Goal: Transaction & Acquisition: Purchase product/service

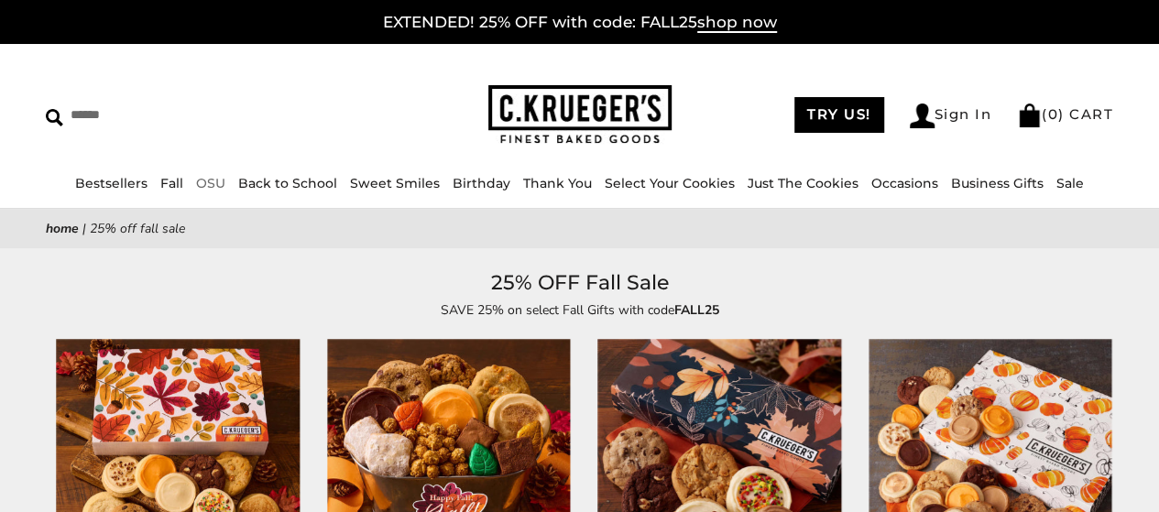
click at [212, 186] on link "OSU" at bounding box center [210, 183] width 29 height 16
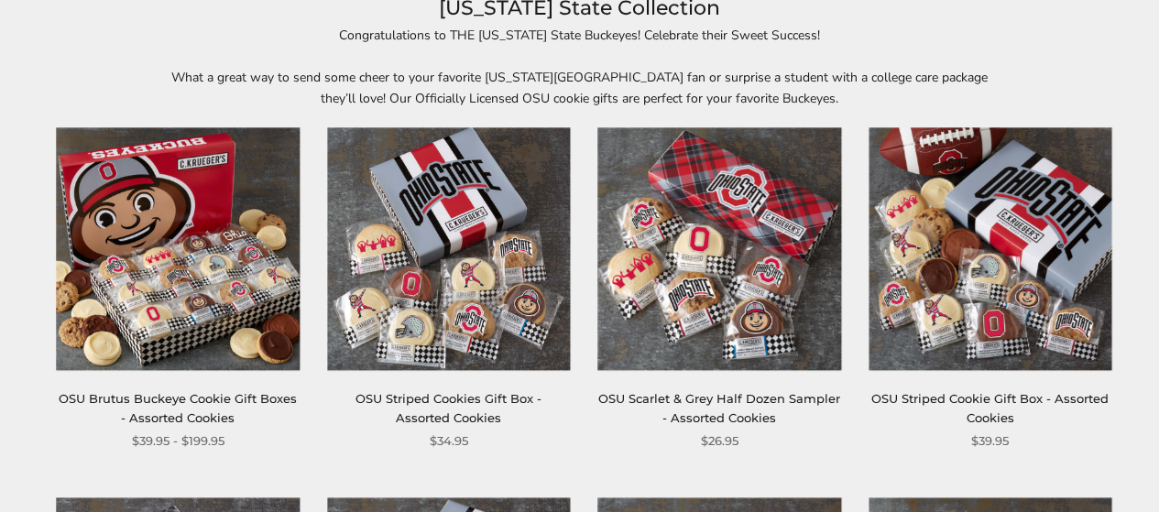
scroll to position [366, 0]
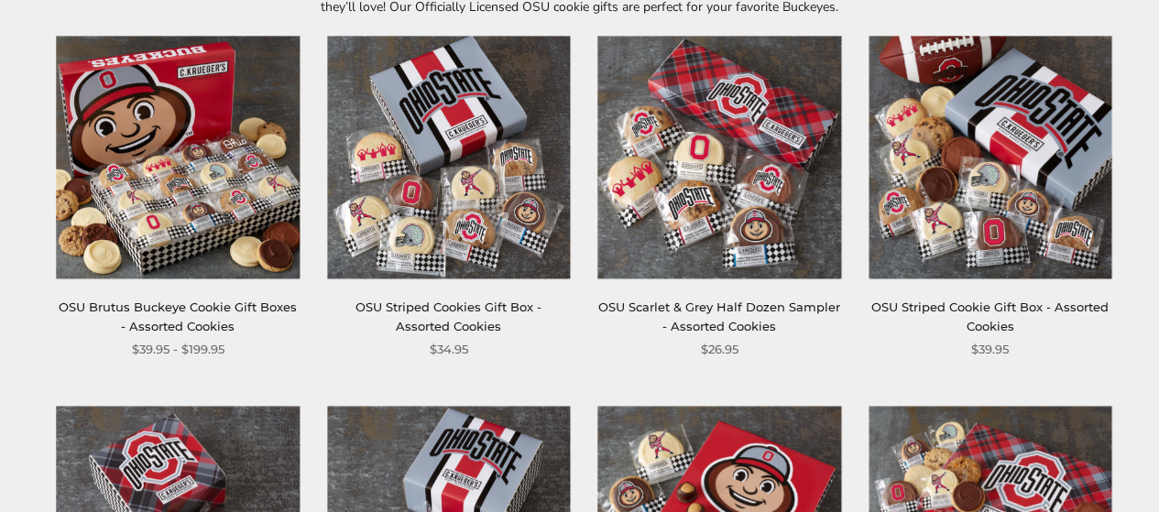
click at [712, 211] on img at bounding box center [719, 157] width 243 height 243
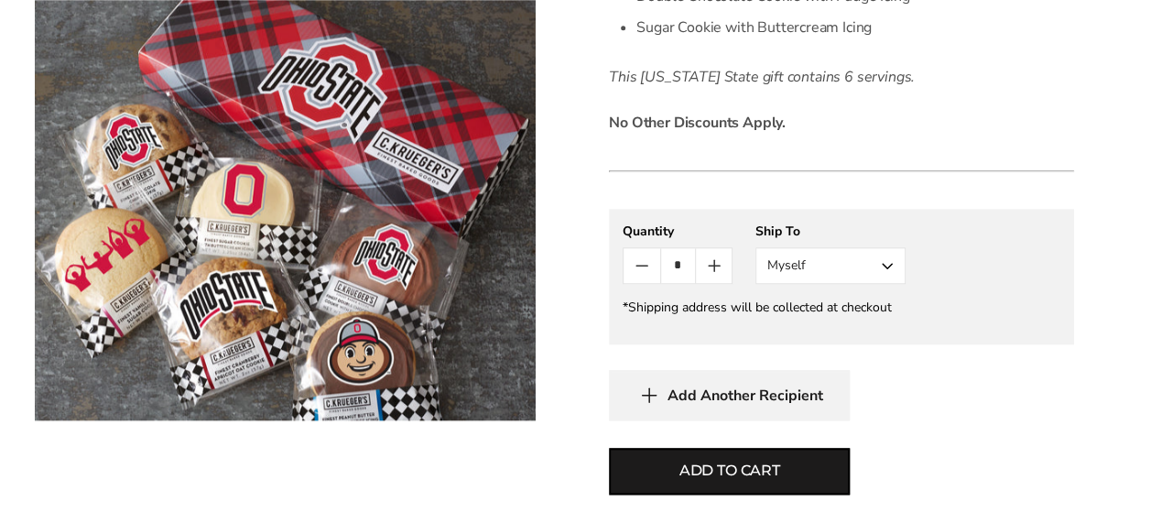
scroll to position [1007, 0]
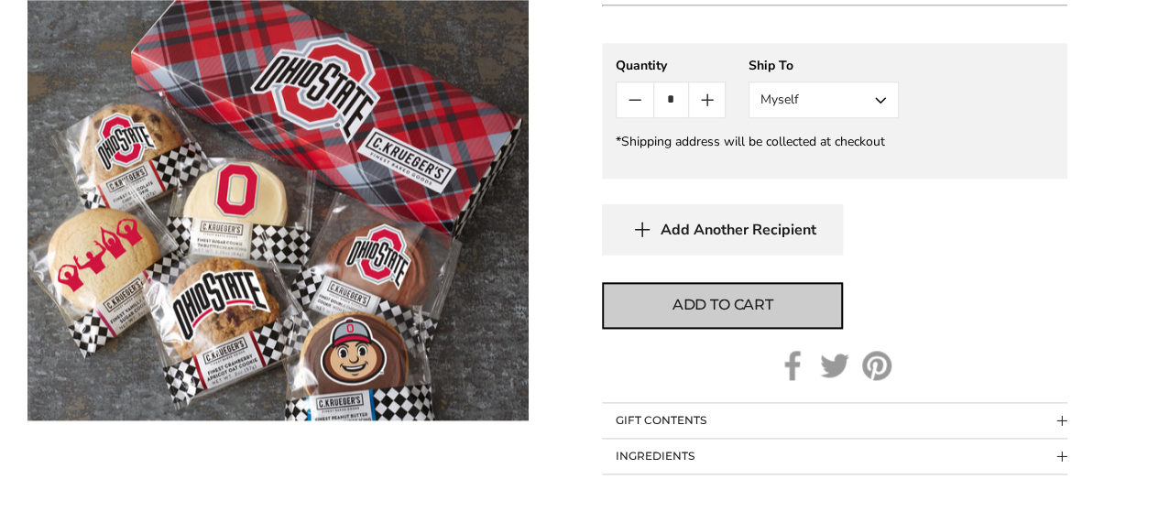
click at [735, 299] on span "Add to cart" at bounding box center [722, 305] width 101 height 22
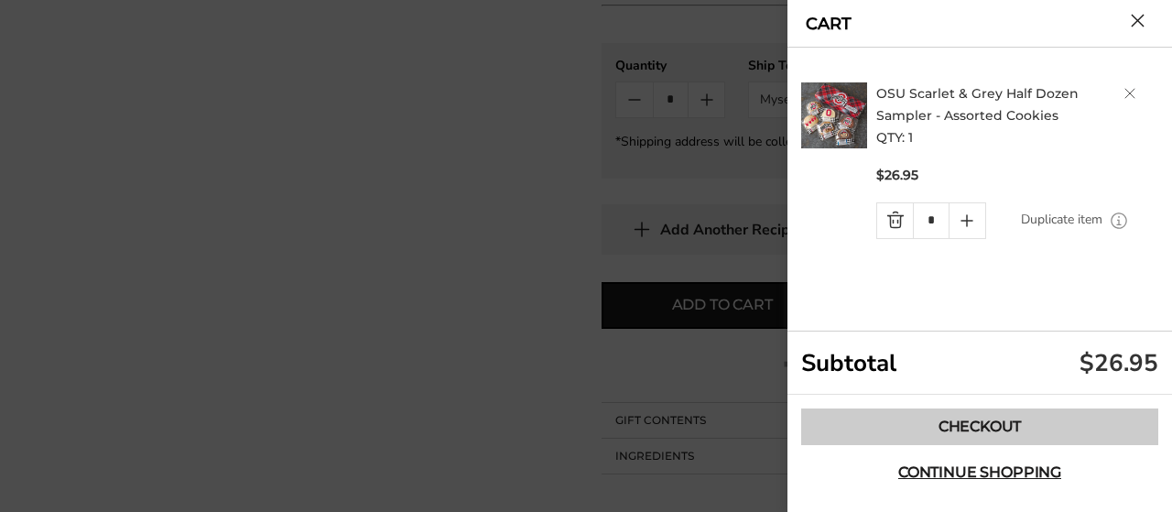
click at [993, 419] on link "Checkout" at bounding box center [979, 426] width 357 height 37
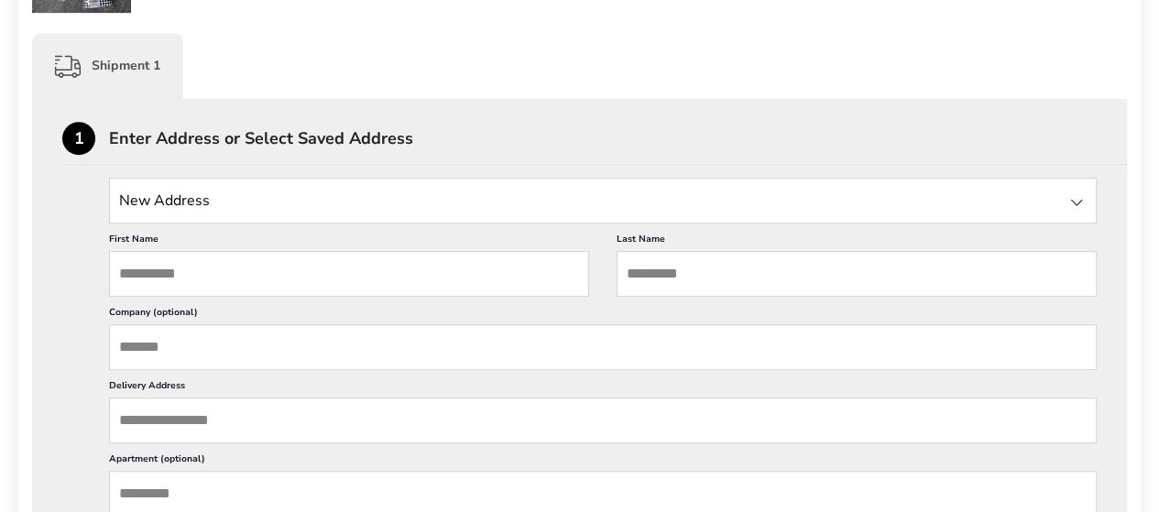
scroll to position [458, 0]
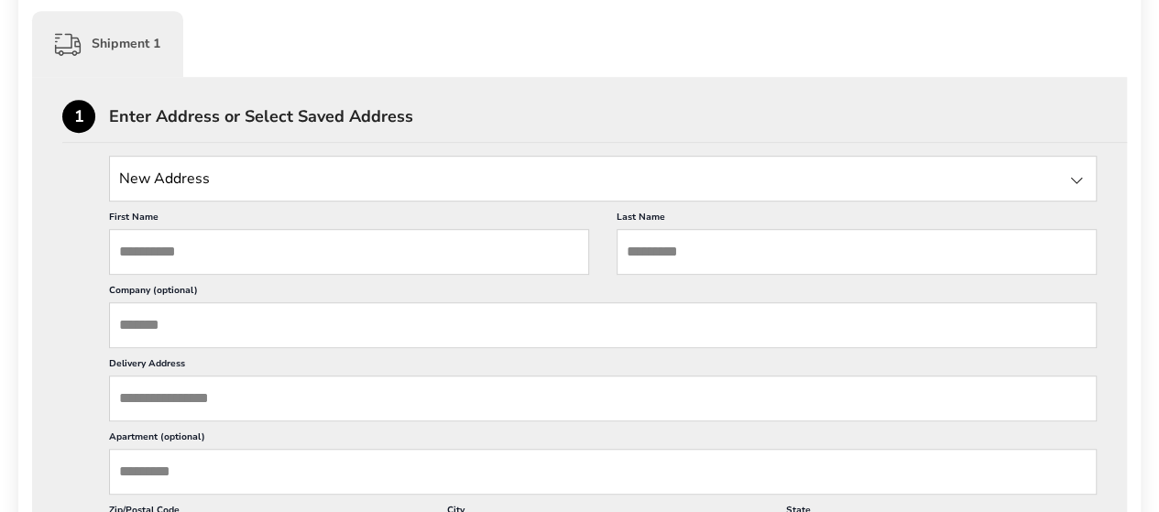
click at [227, 188] on input "State" at bounding box center [602, 179] width 987 height 46
type input "**********"
type input "*"
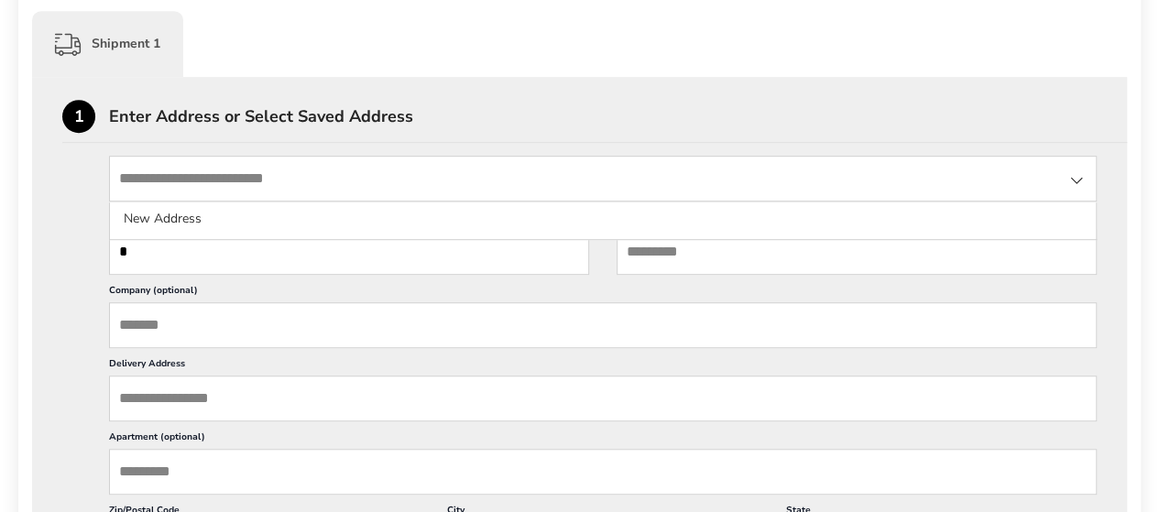
drag, startPoint x: 278, startPoint y: 180, endPoint x: -56, endPoint y: 181, distance: 333.4
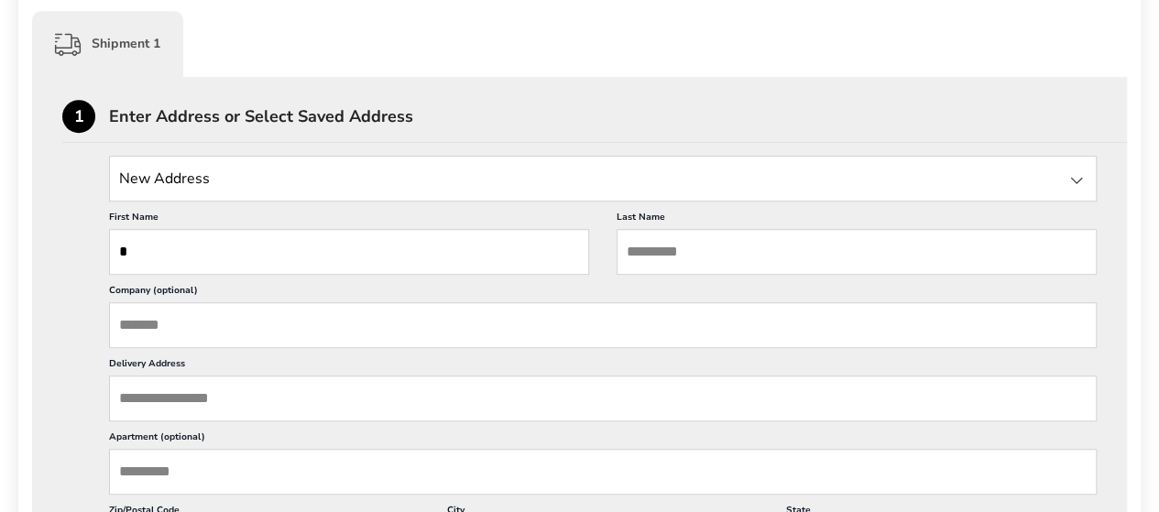
click at [153, 235] on input "*" at bounding box center [349, 252] width 480 height 46
type input "****"
type input "*"
type input "******"
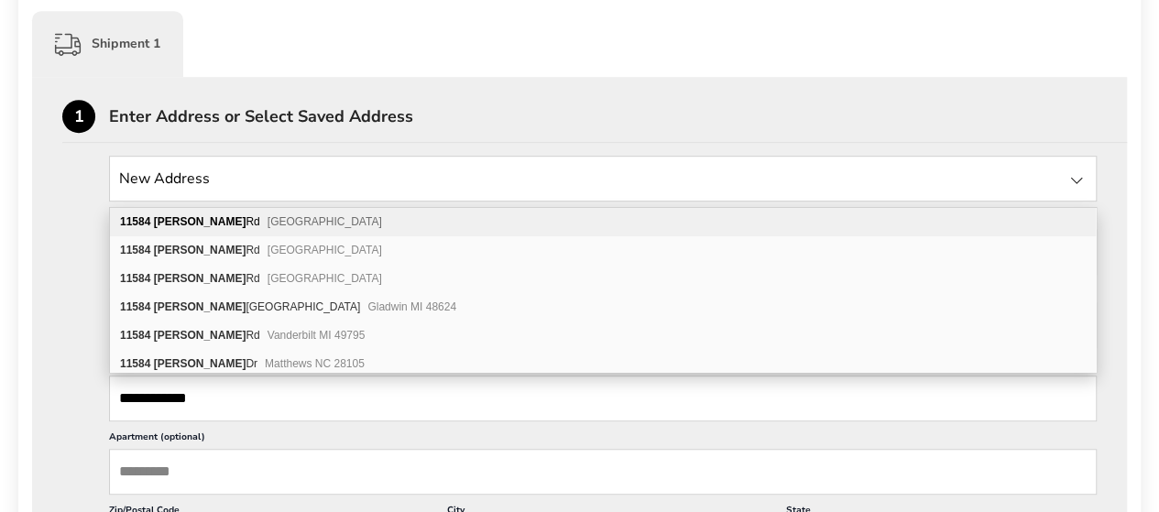
click at [267, 222] on span "[GEOGRAPHIC_DATA]" at bounding box center [324, 221] width 114 height 13
type input "**********"
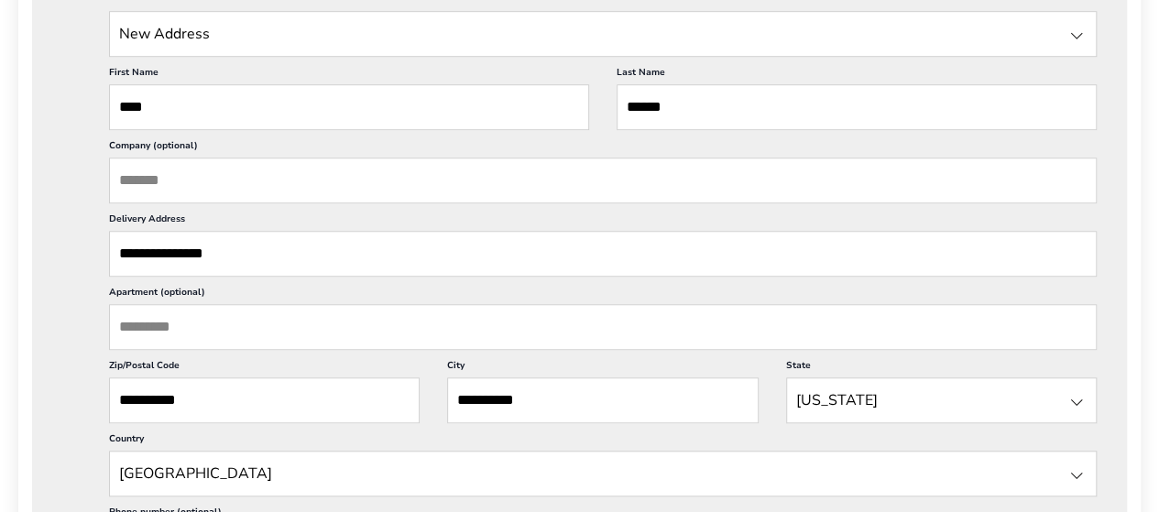
scroll to position [733, 0]
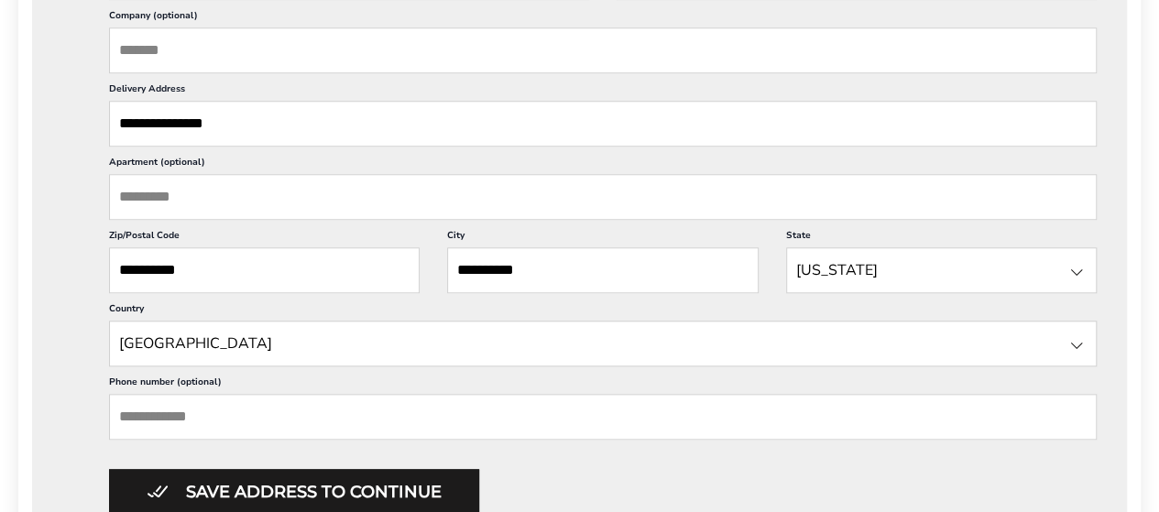
click at [294, 415] on input "Phone number (optional)" at bounding box center [602, 417] width 987 height 46
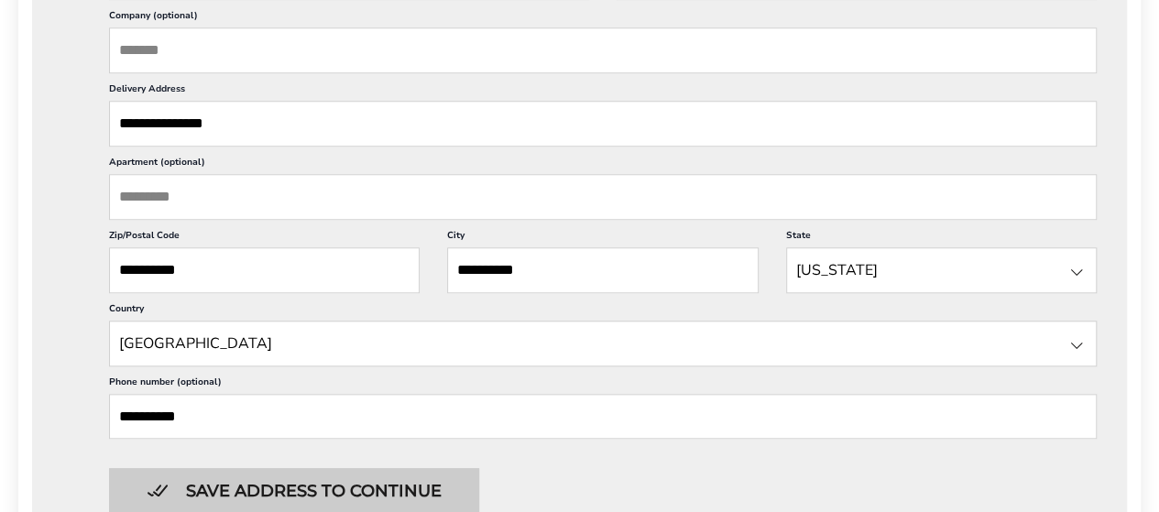
type input "**********"
click at [289, 494] on button "Save address to continue" at bounding box center [294, 491] width 370 height 46
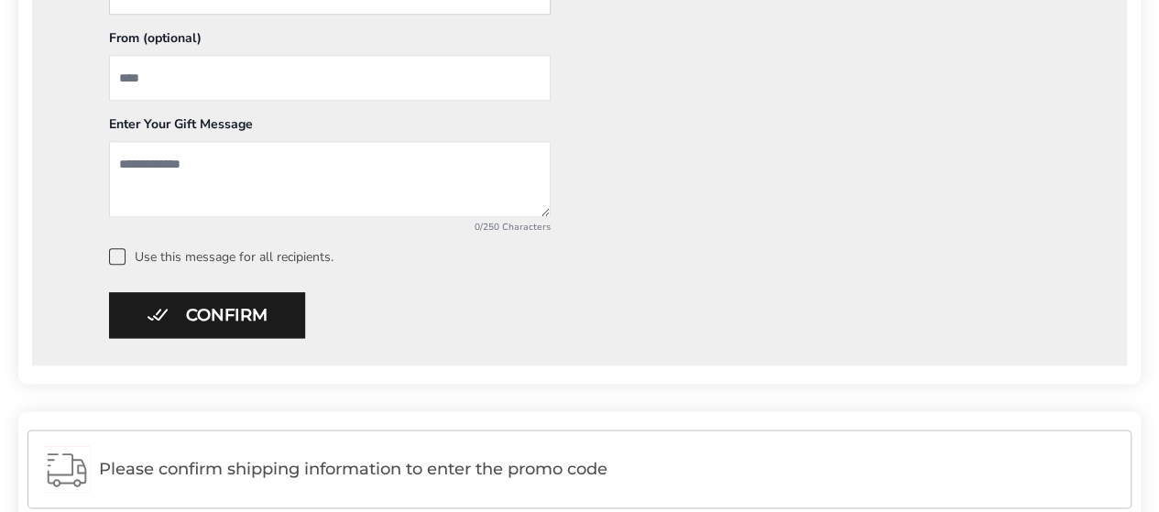
scroll to position [864, 0]
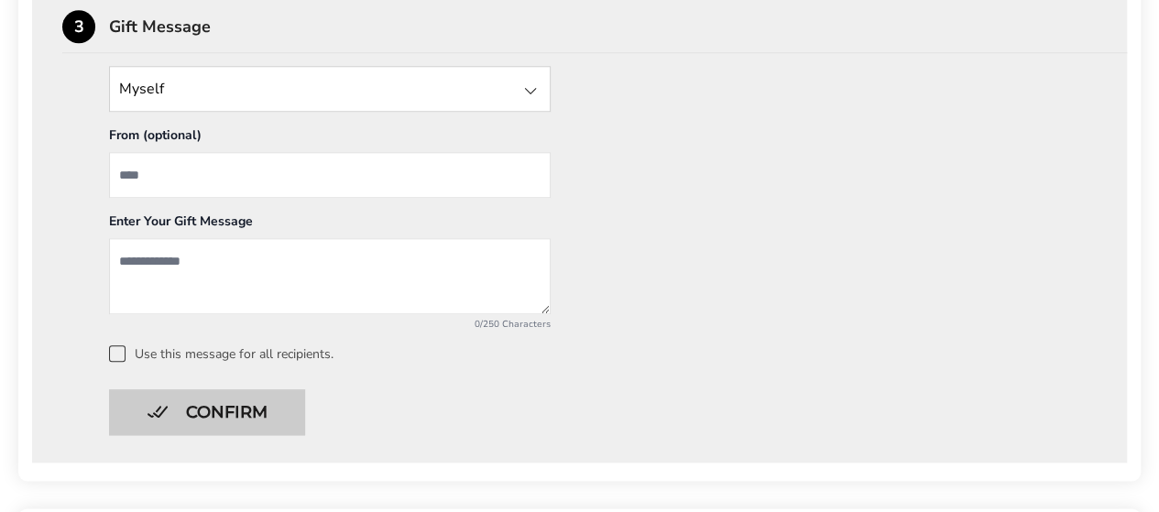
click at [218, 408] on button "Confirm" at bounding box center [207, 412] width 196 height 46
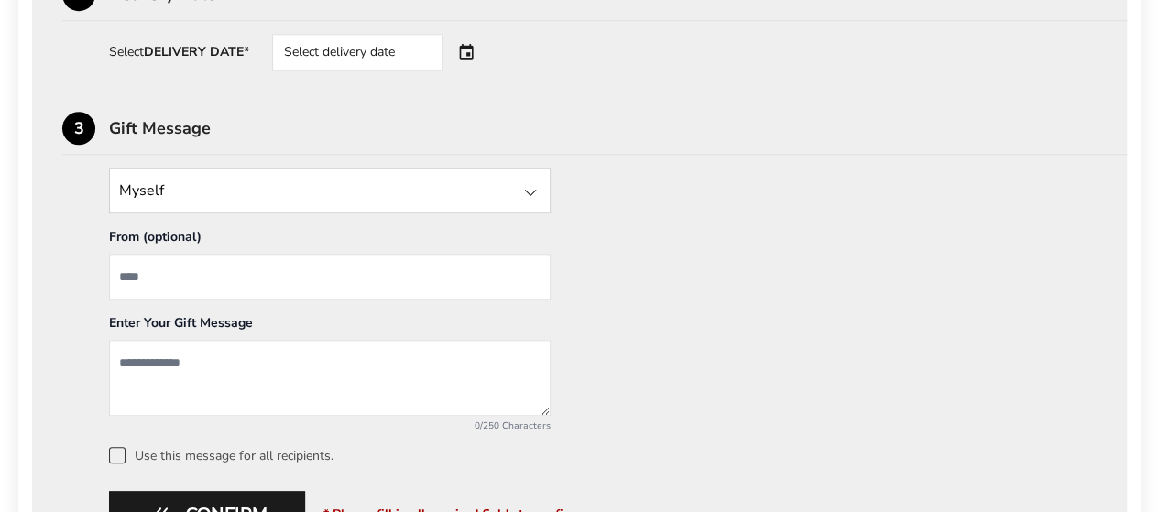
scroll to position [680, 0]
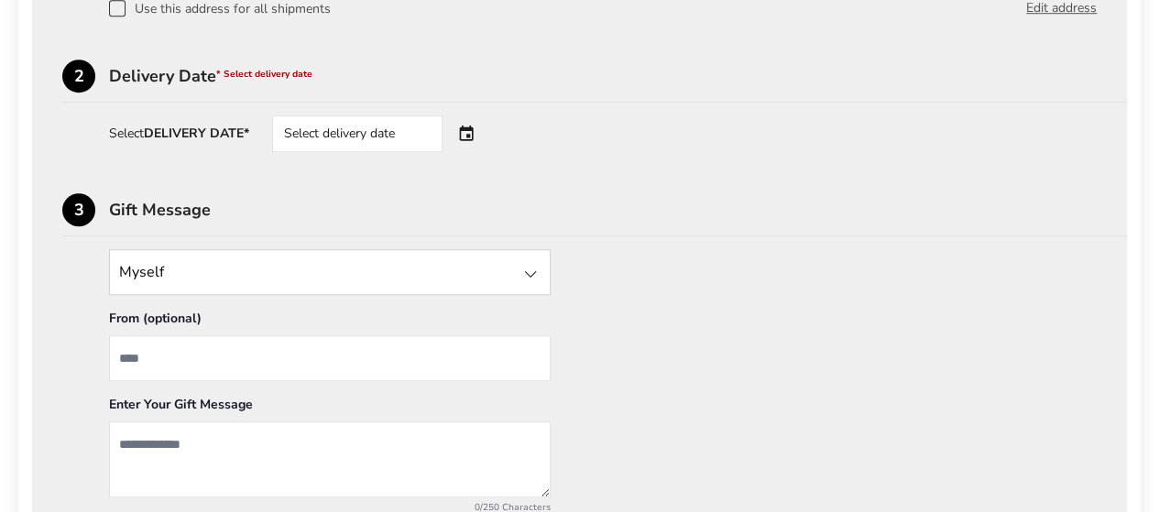
click at [352, 131] on div "Select delivery date" at bounding box center [357, 133] width 170 height 37
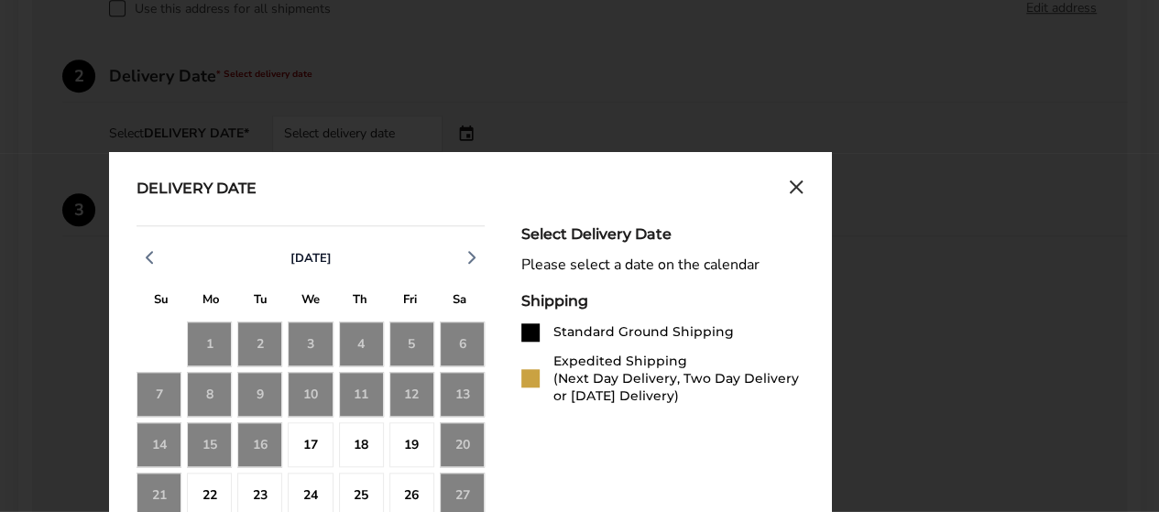
click at [414, 342] on div "5" at bounding box center [411, 343] width 45 height 45
click at [412, 342] on div "5" at bounding box center [411, 343] width 45 height 45
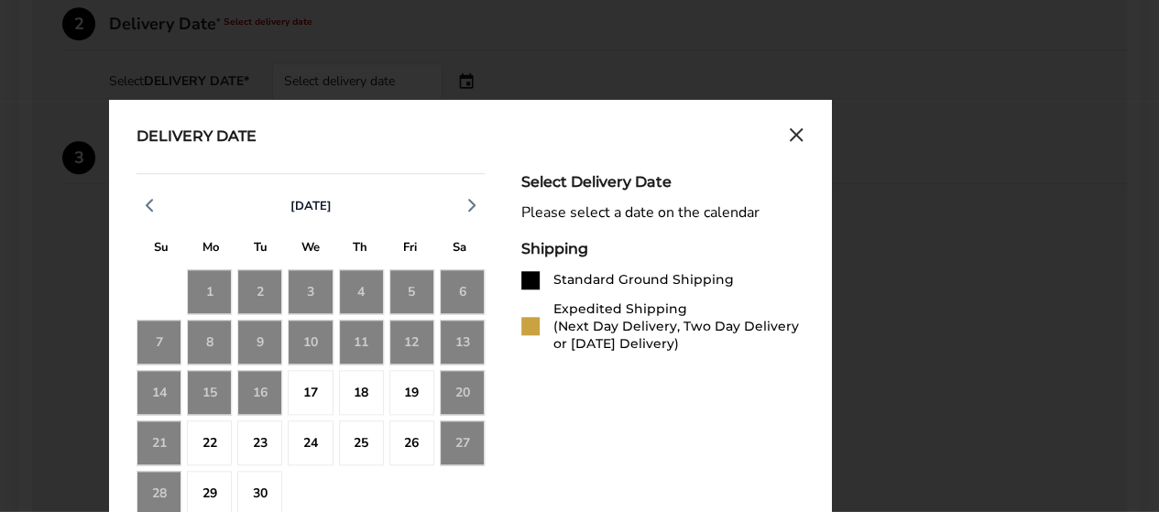
scroll to position [772, 0]
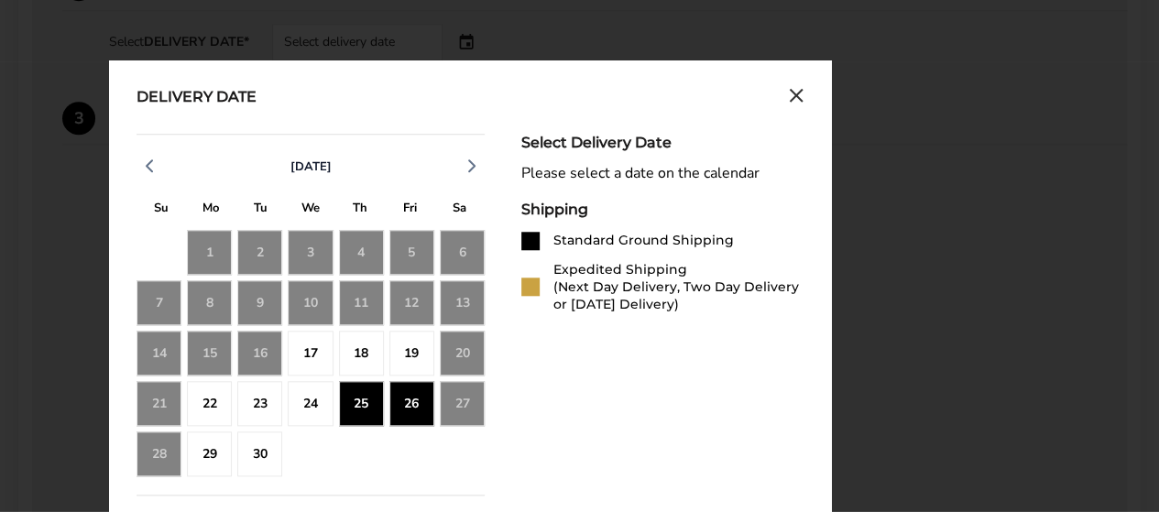
click at [417, 406] on div "26" at bounding box center [411, 403] width 45 height 45
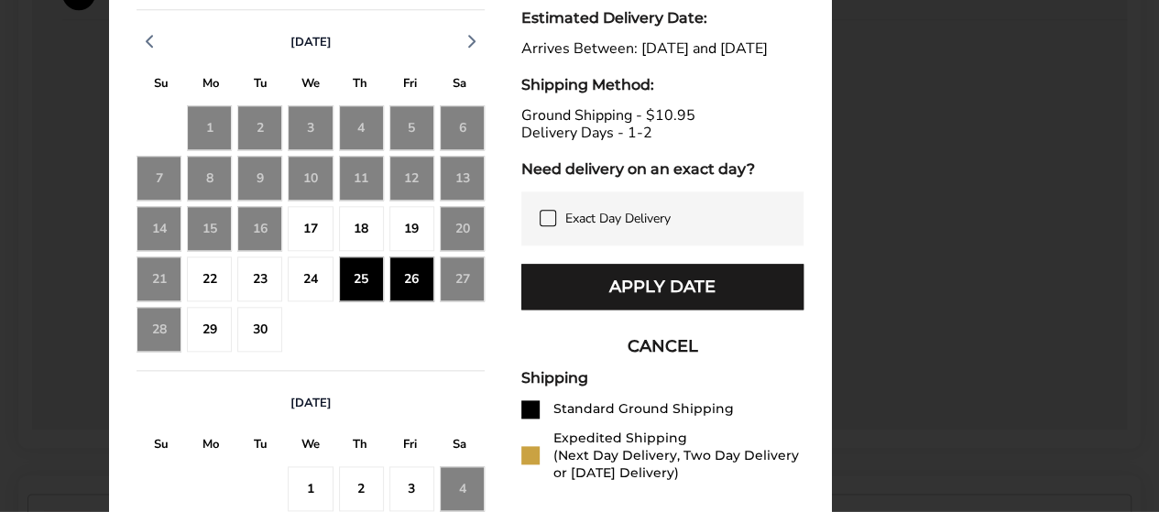
scroll to position [955, 0]
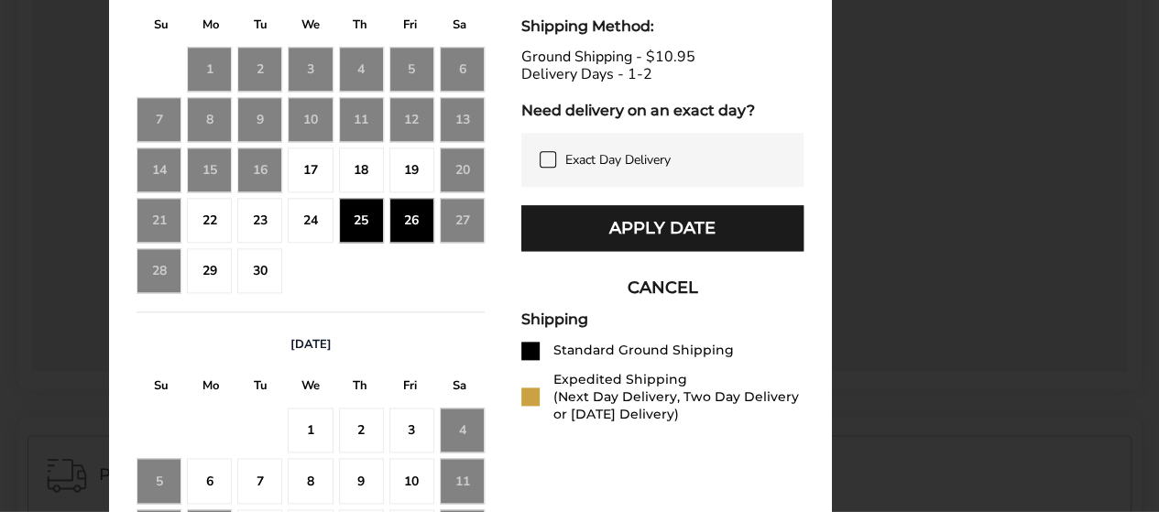
click at [681, 245] on button "Apply Date" at bounding box center [662, 228] width 282 height 46
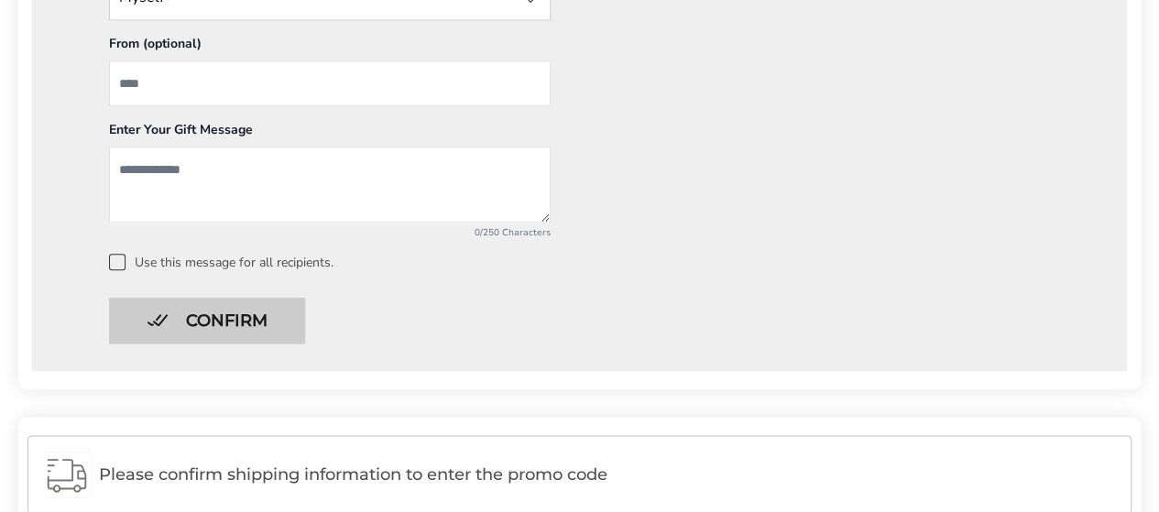
click at [223, 299] on button "Confirm" at bounding box center [207, 321] width 196 height 46
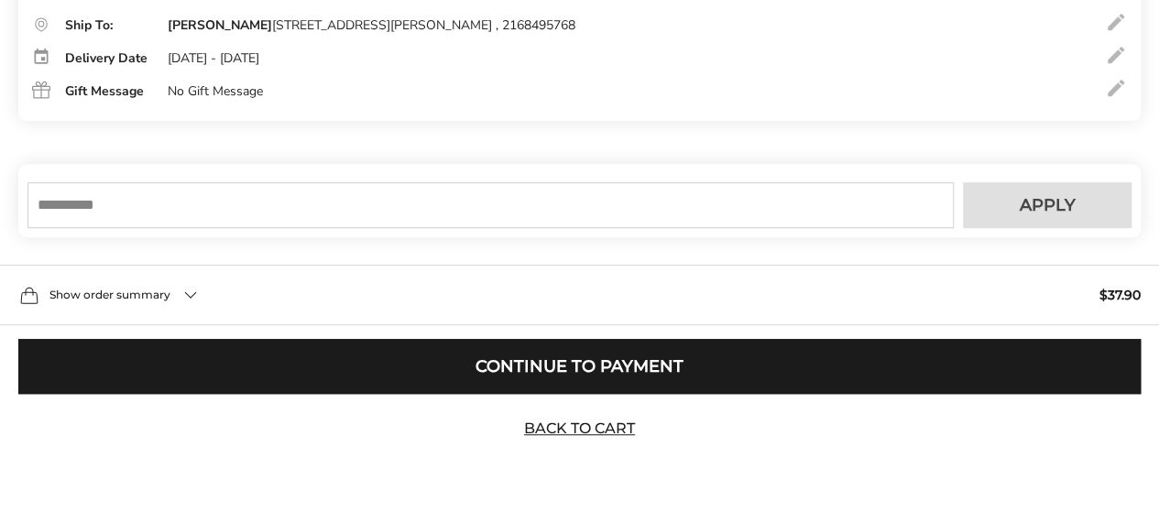
scroll to position [471, 0]
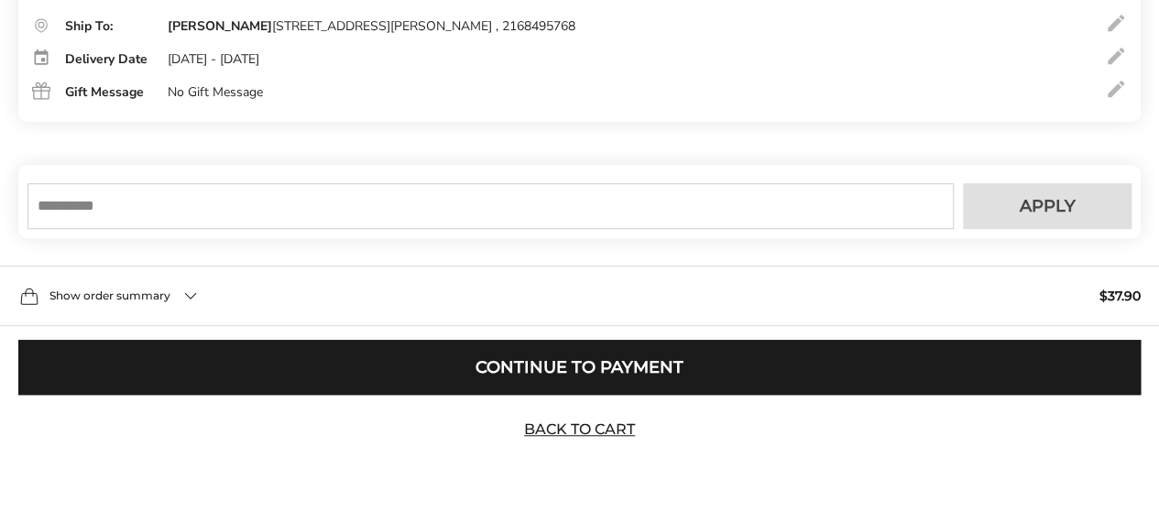
click at [271, 201] on input "text" at bounding box center [490, 206] width 926 height 46
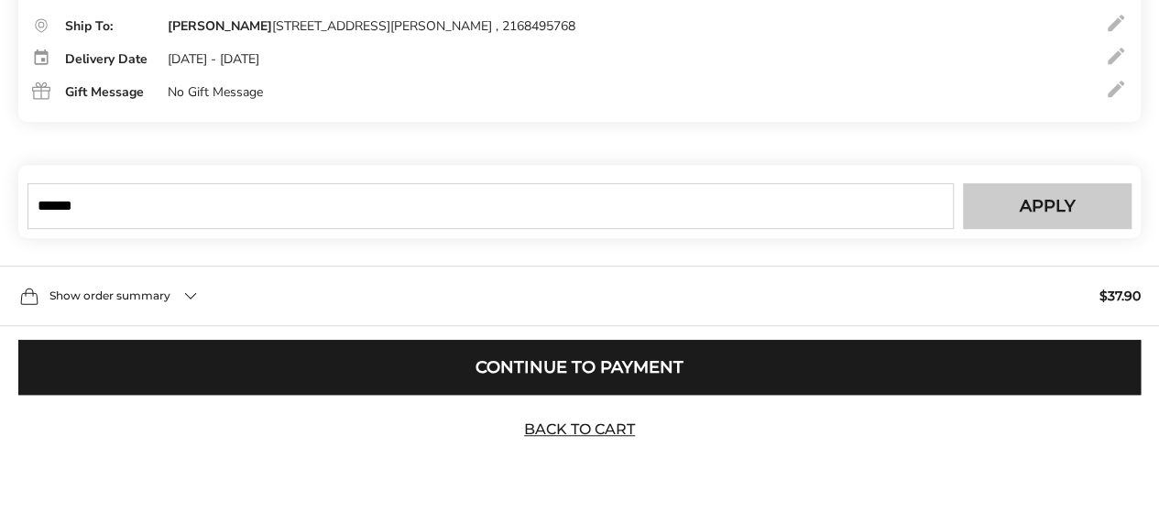
type input "******"
click at [1056, 212] on span "Apply" at bounding box center [1047, 206] width 56 height 16
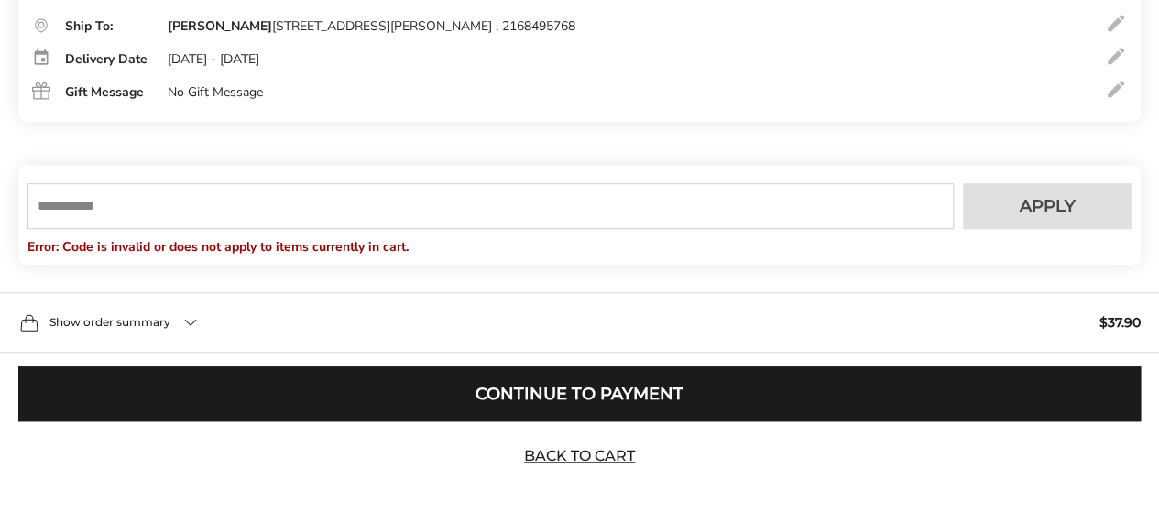
click at [291, 217] on input "text" at bounding box center [490, 206] width 926 height 46
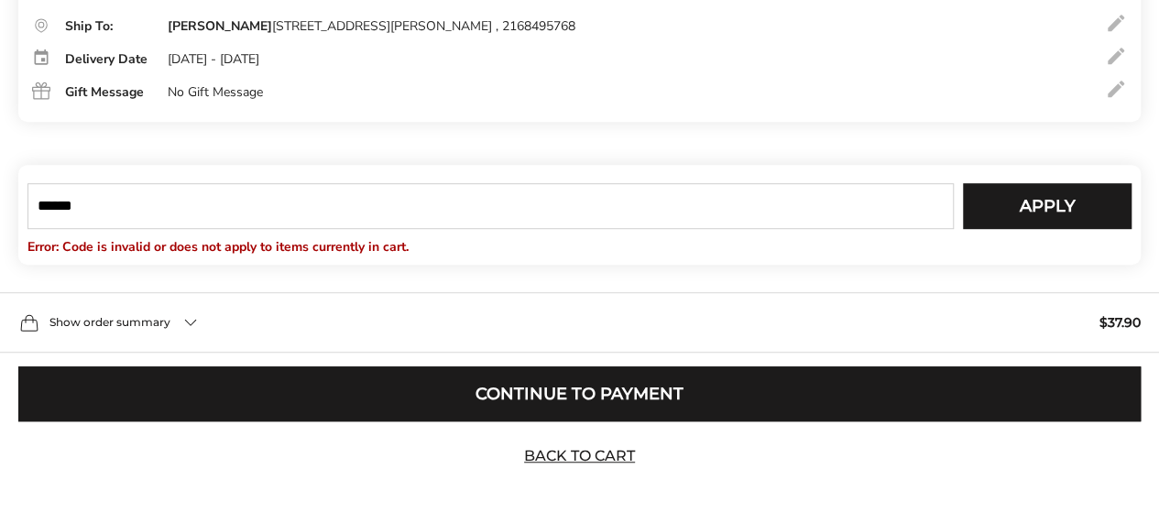
type input "******"
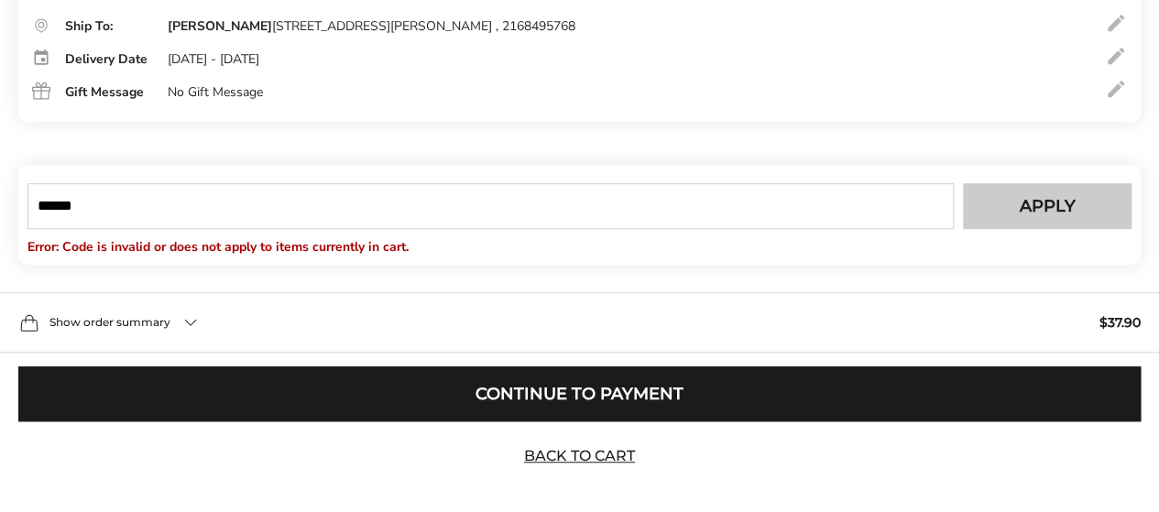
click at [1033, 214] on span "Apply" at bounding box center [1047, 206] width 56 height 16
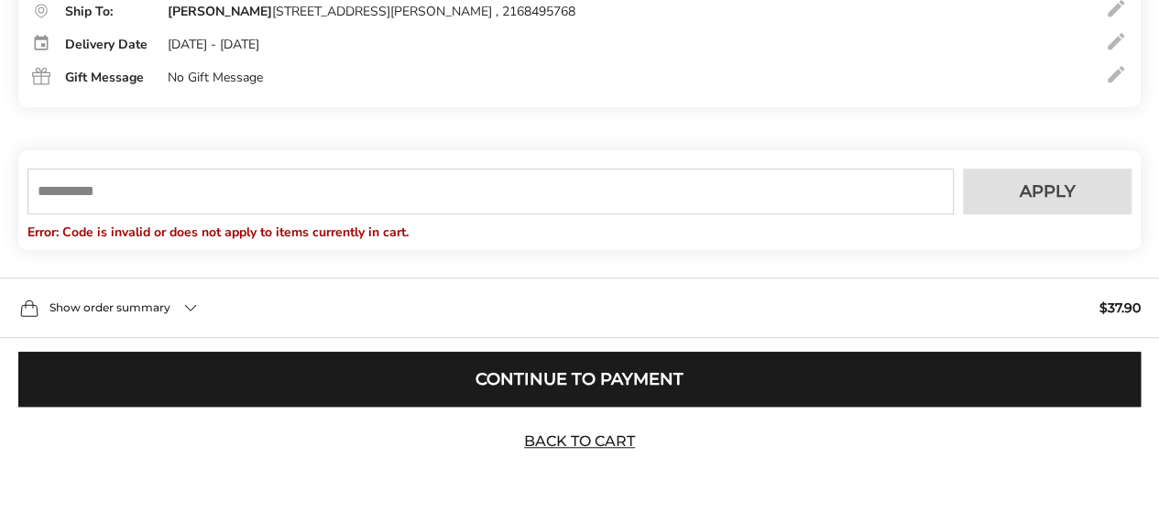
scroll to position [497, 0]
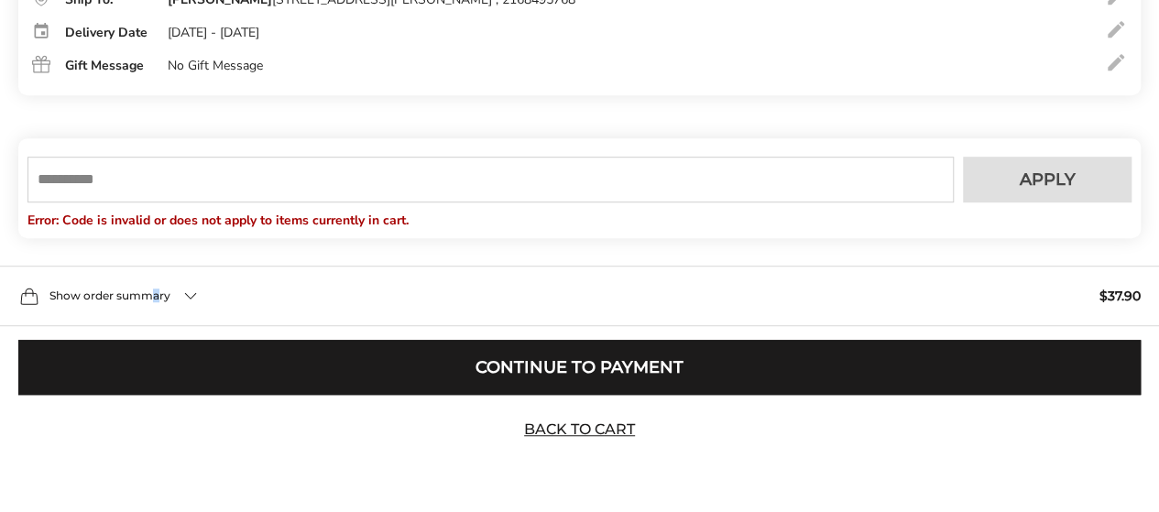
click at [155, 295] on span "Show order summary" at bounding box center [109, 295] width 121 height 11
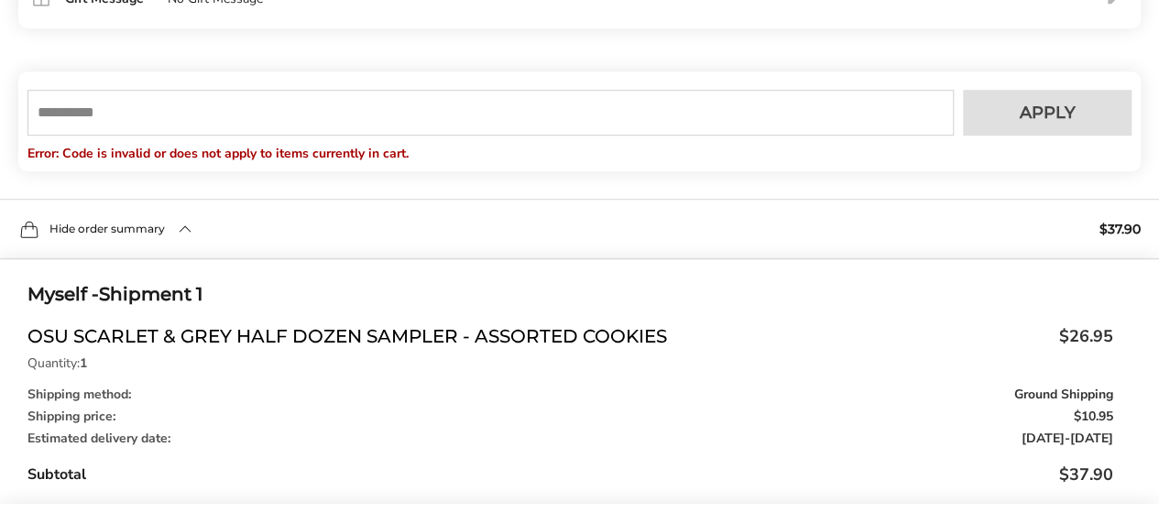
scroll to position [489, 0]
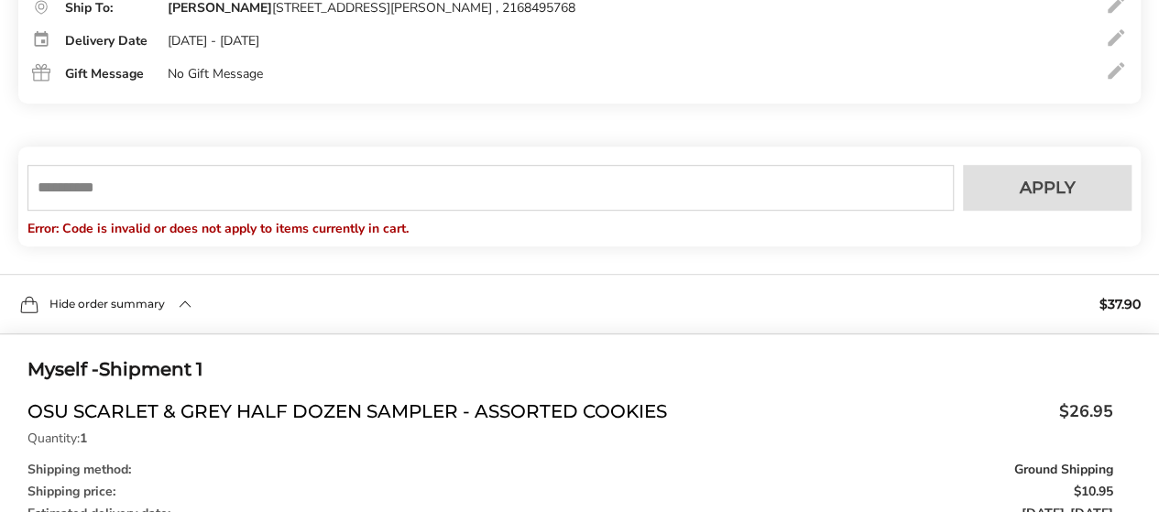
click at [372, 193] on input "text" at bounding box center [490, 188] width 926 height 46
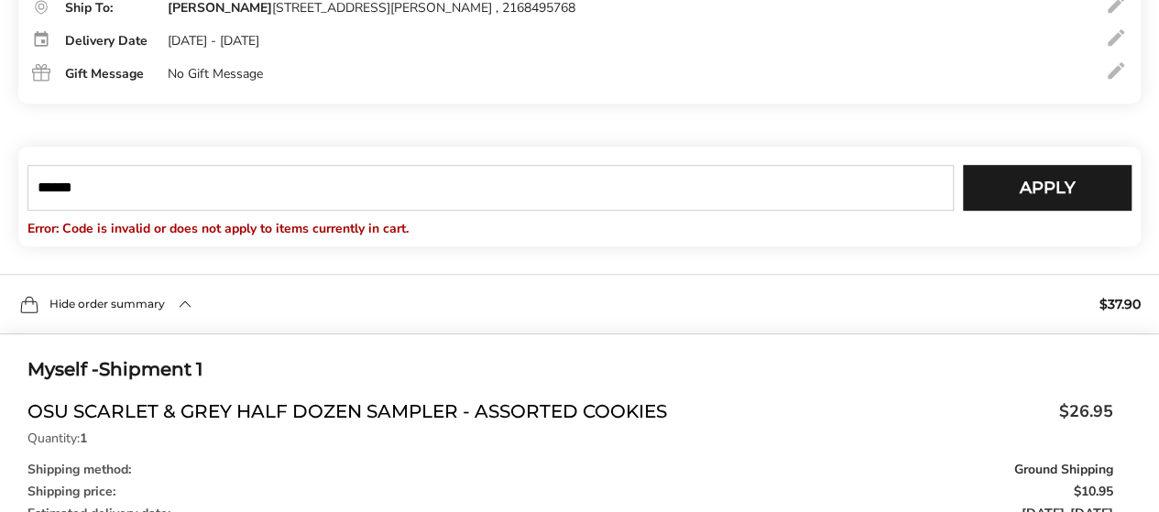
type input "******"
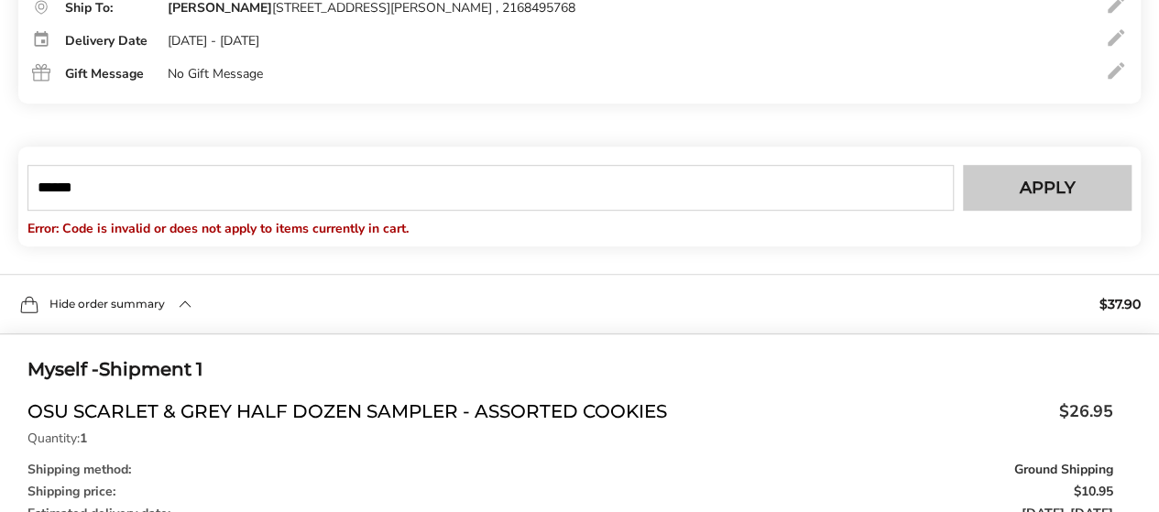
click at [1009, 205] on button "Apply" at bounding box center [1047, 188] width 169 height 46
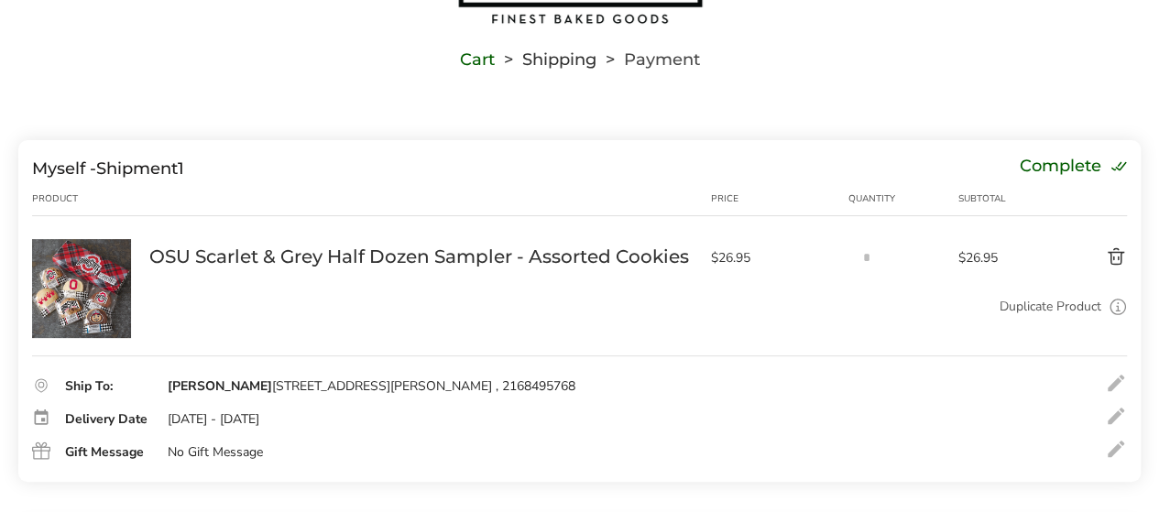
scroll to position [0, 0]
